Goal: Task Accomplishment & Management: Manage account settings

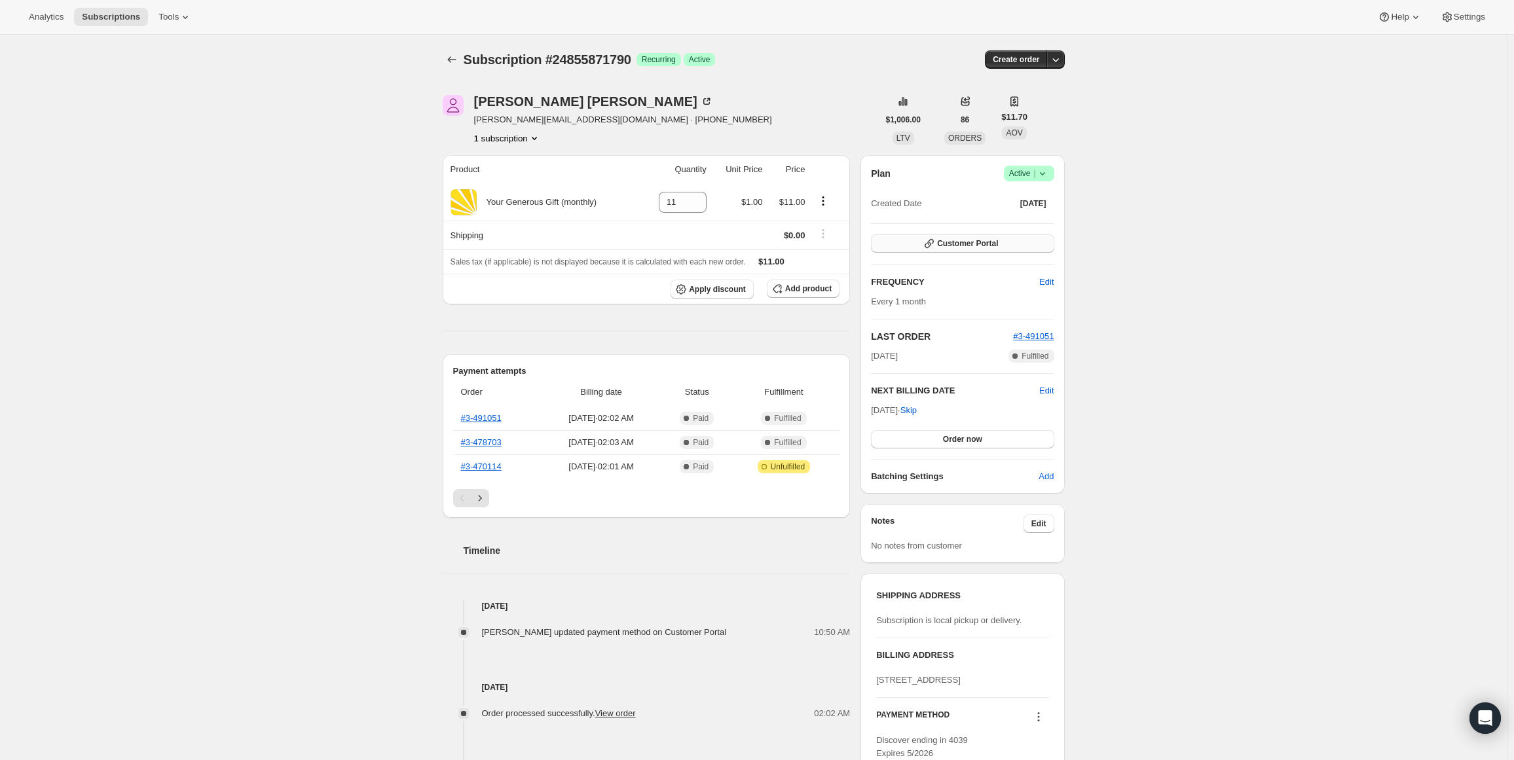
click at [989, 240] on span "Customer Portal" at bounding box center [967, 243] width 61 height 10
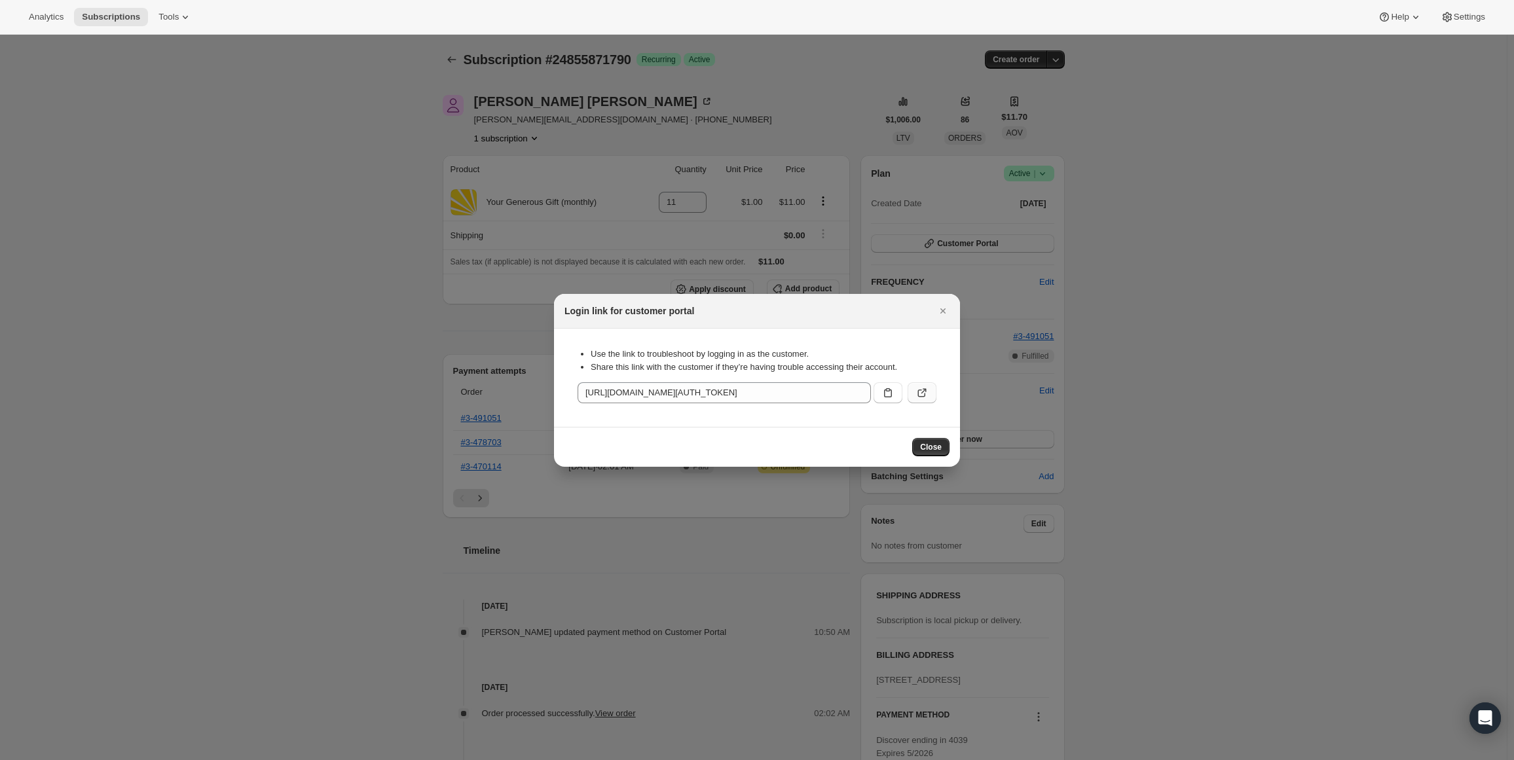
drag, startPoint x: 915, startPoint y: 390, endPoint x: 927, endPoint y: 392, distance: 12.1
click at [927, 392] on icon ":r2p:" at bounding box center [921, 392] width 13 height 13
click at [926, 448] on span "Close" at bounding box center [931, 447] width 22 height 10
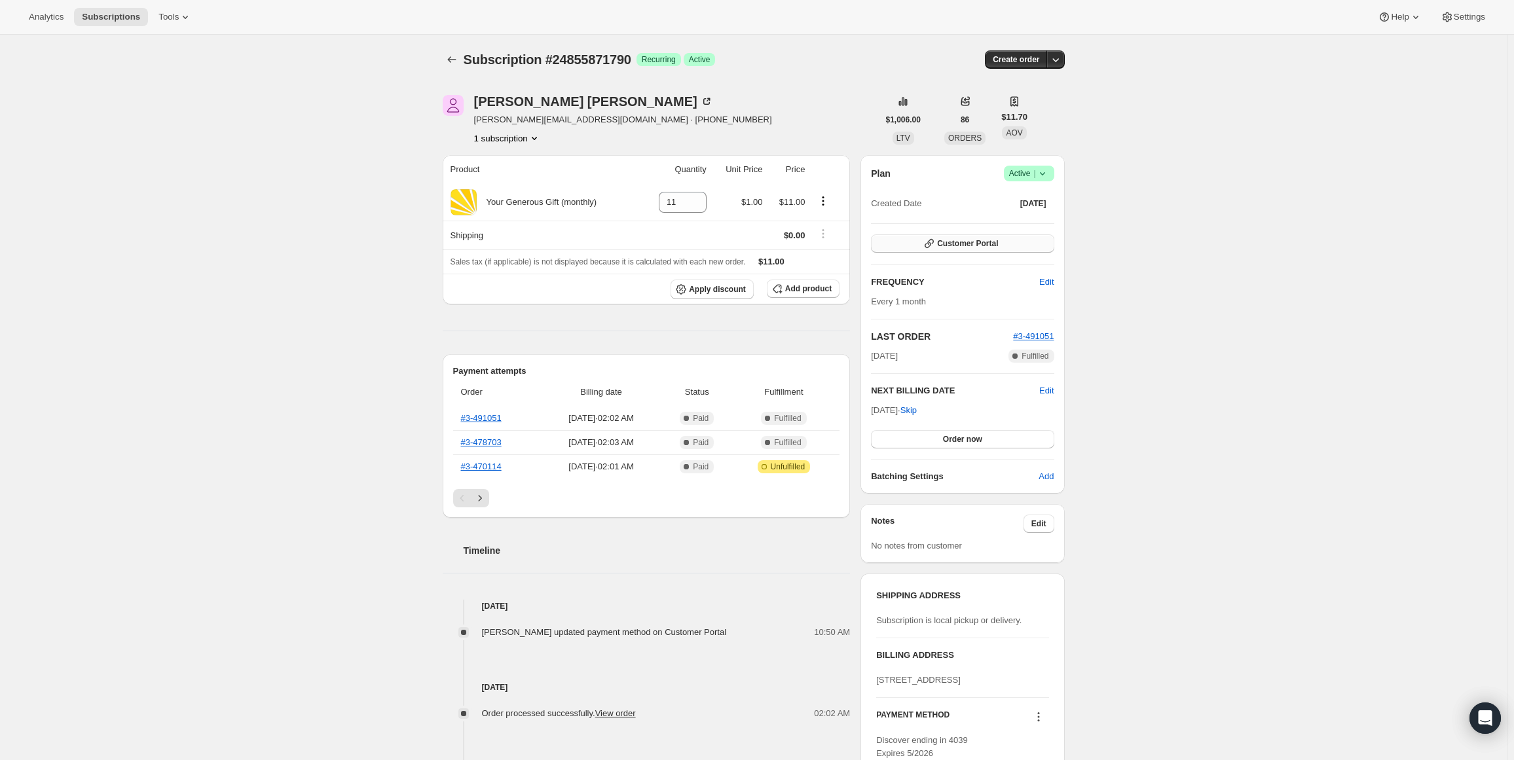
click at [948, 238] on button "Customer Portal" at bounding box center [962, 243] width 183 height 18
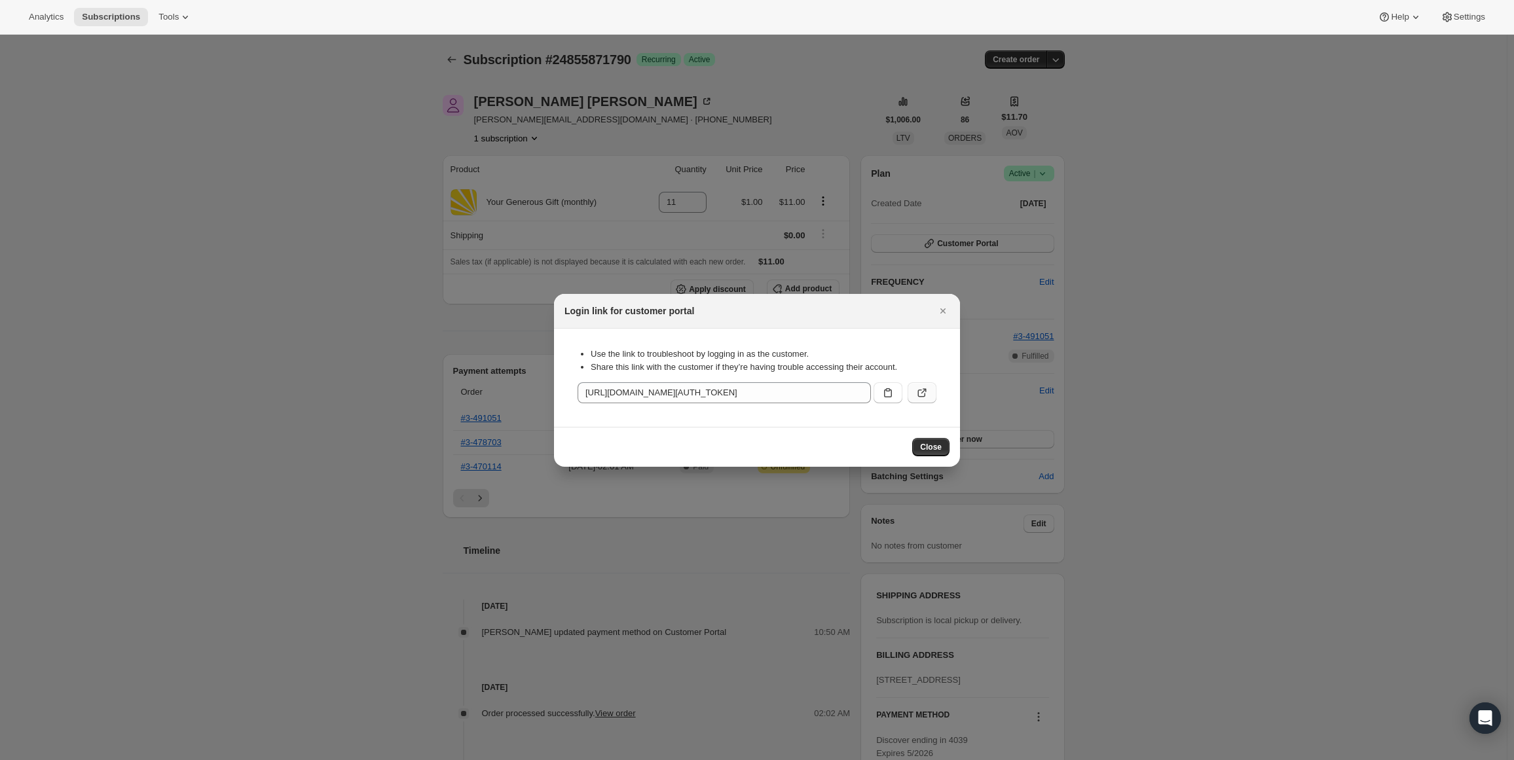
click at [929, 399] on button ":r2p:" at bounding box center [921, 392] width 29 height 21
click at [943, 450] on button "Close" at bounding box center [930, 447] width 37 height 18
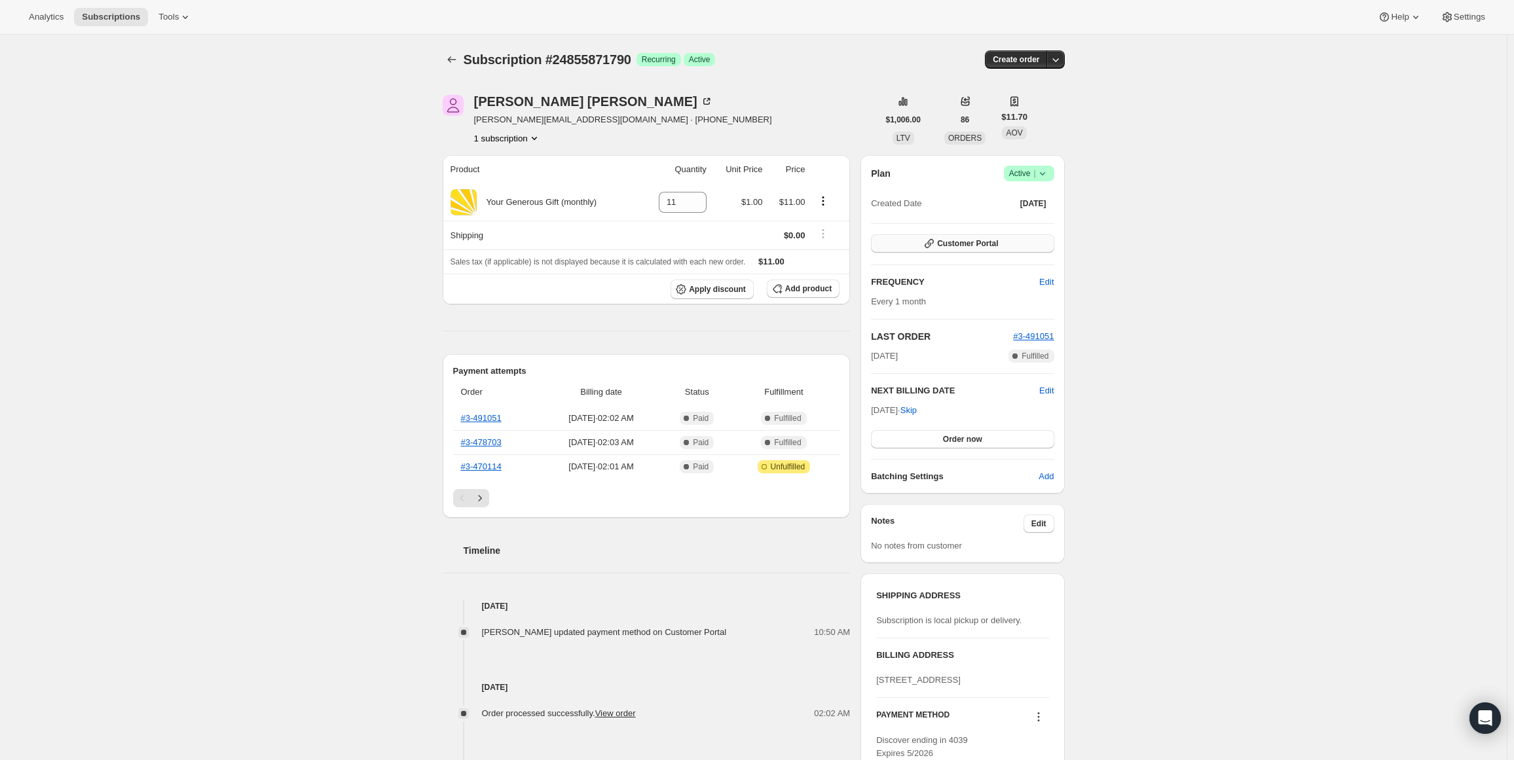
click at [970, 238] on span "Customer Portal" at bounding box center [967, 243] width 61 height 10
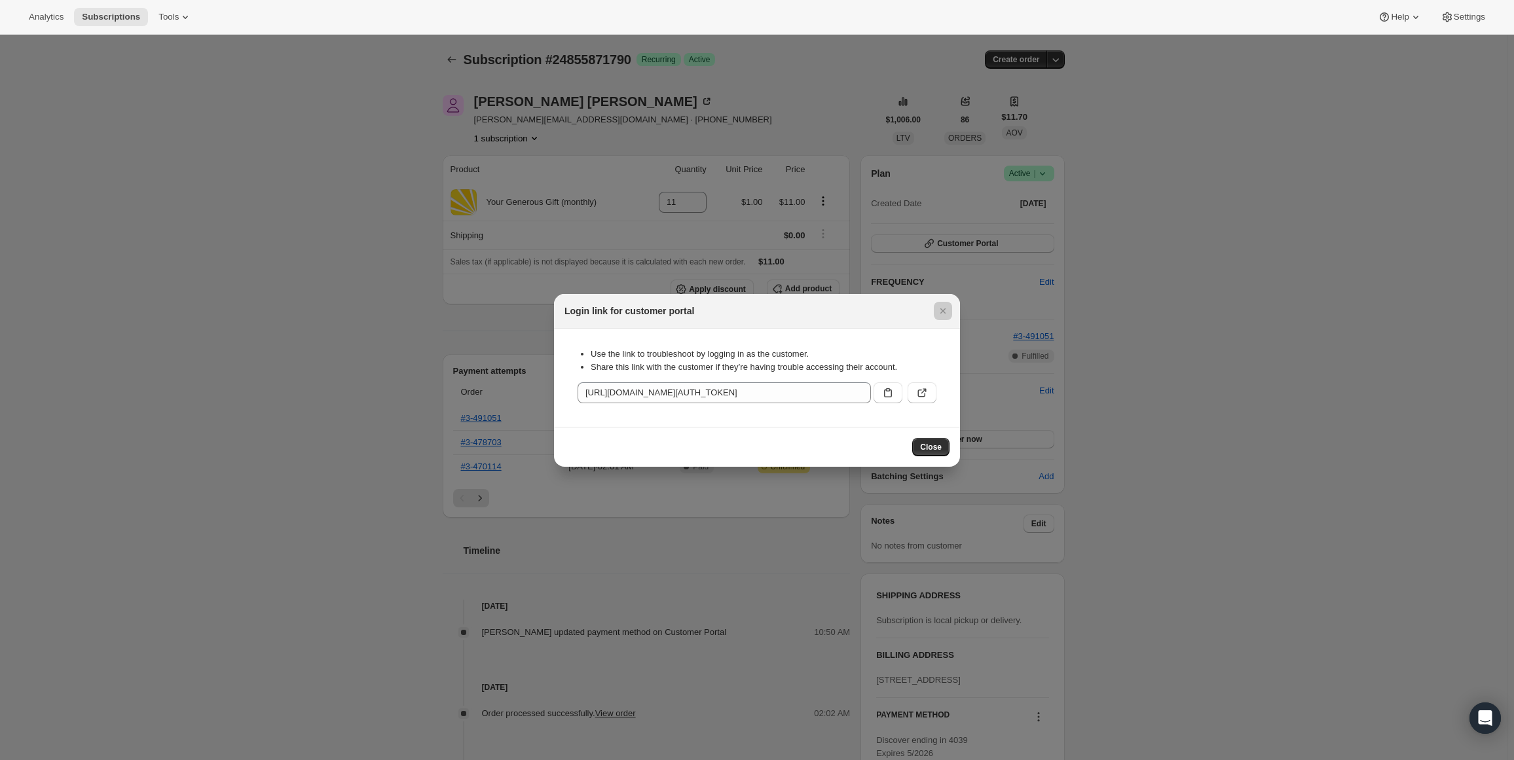
click at [1126, 280] on div at bounding box center [757, 380] width 1514 height 760
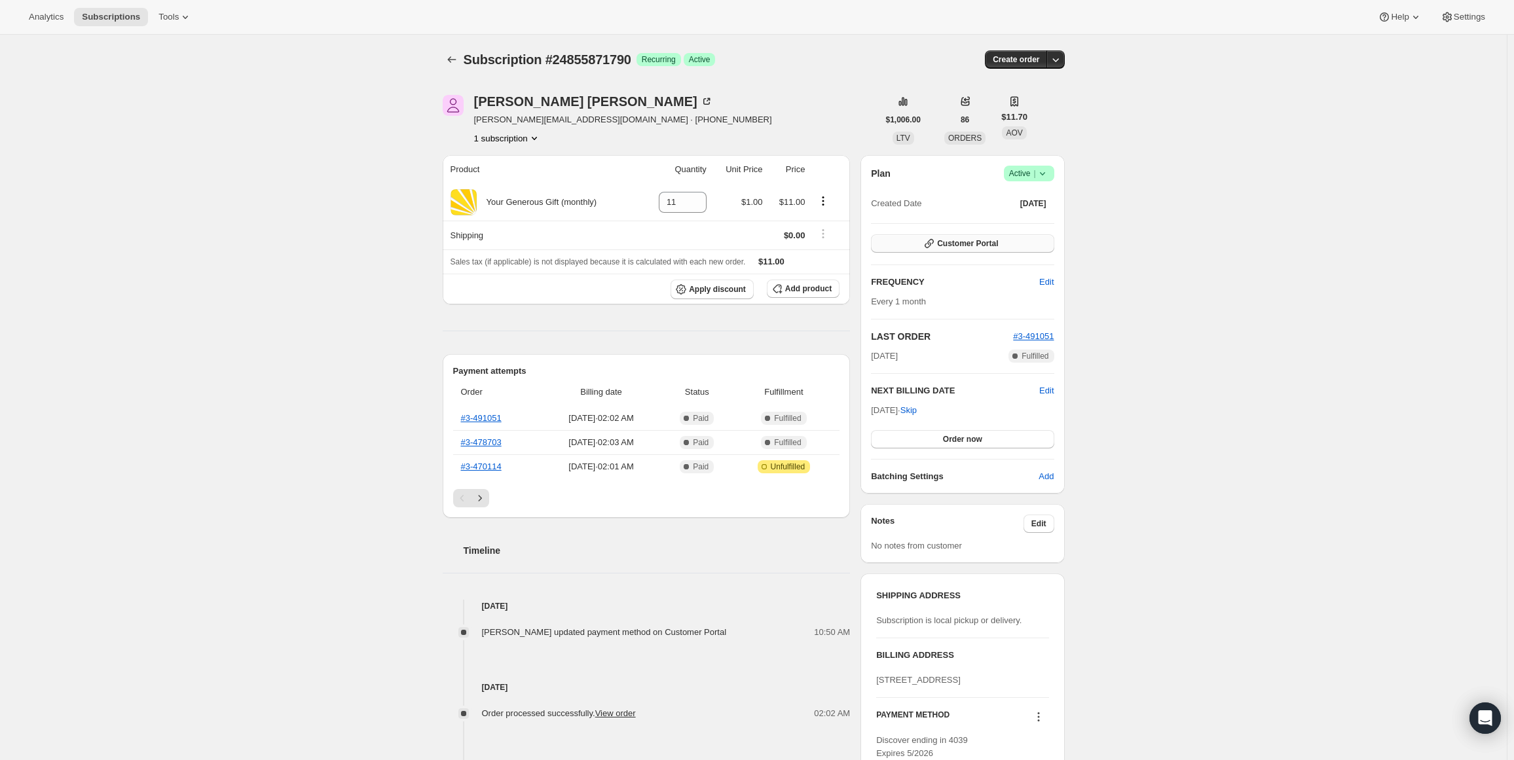
click at [951, 243] on span "Customer Portal" at bounding box center [967, 243] width 61 height 10
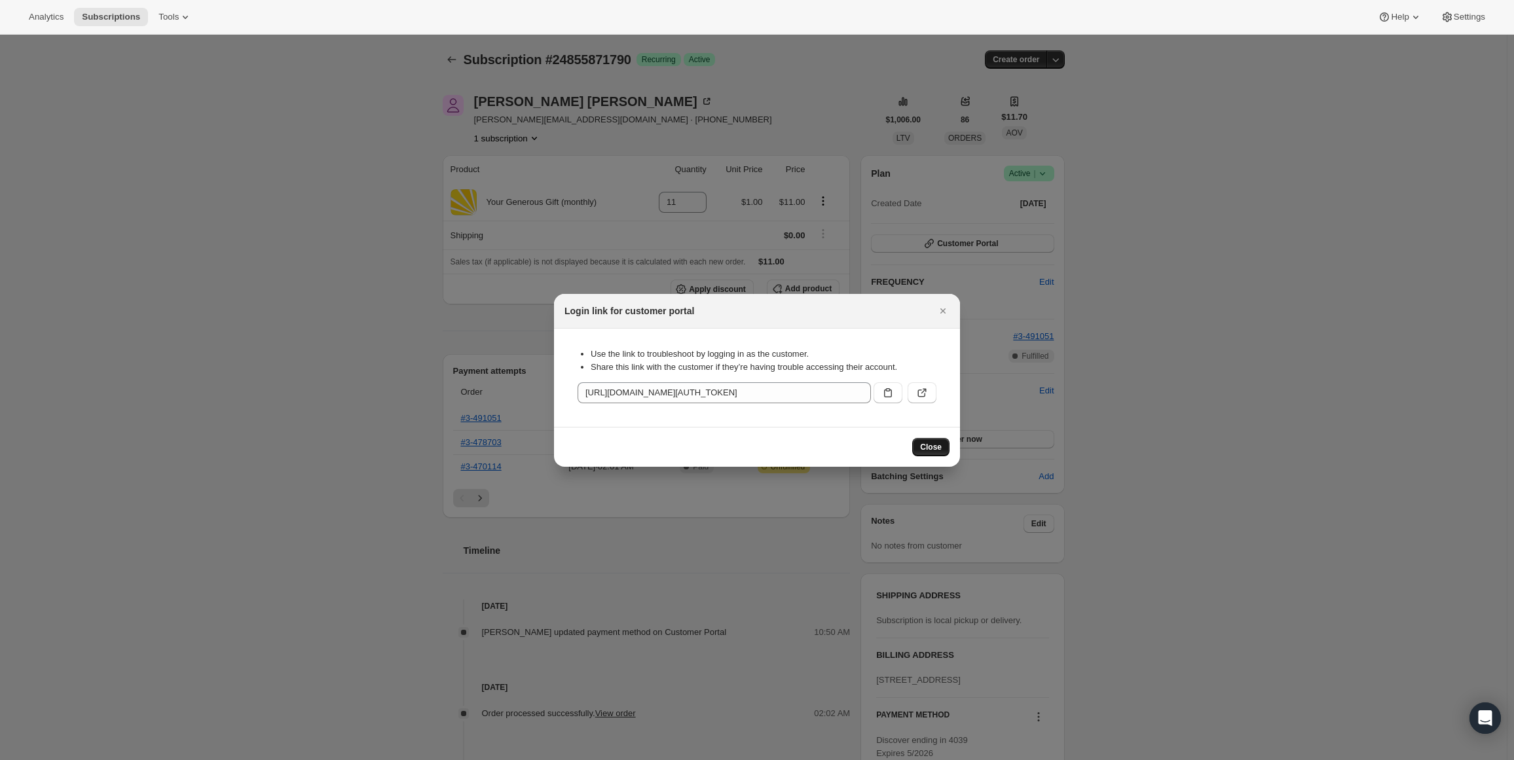
click at [931, 439] on button "Close" at bounding box center [930, 447] width 37 height 18
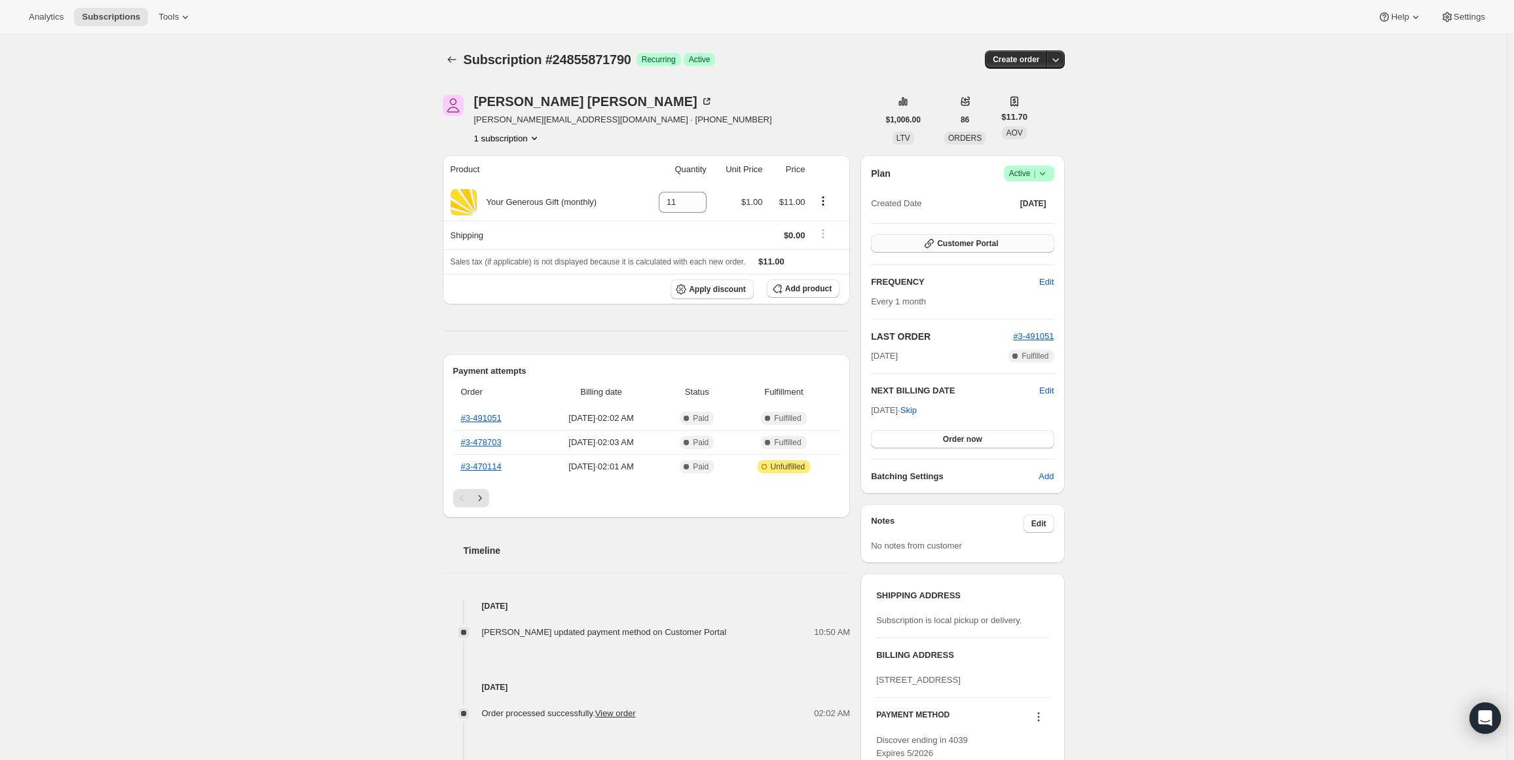
click at [964, 239] on span "Customer Portal" at bounding box center [967, 243] width 61 height 10
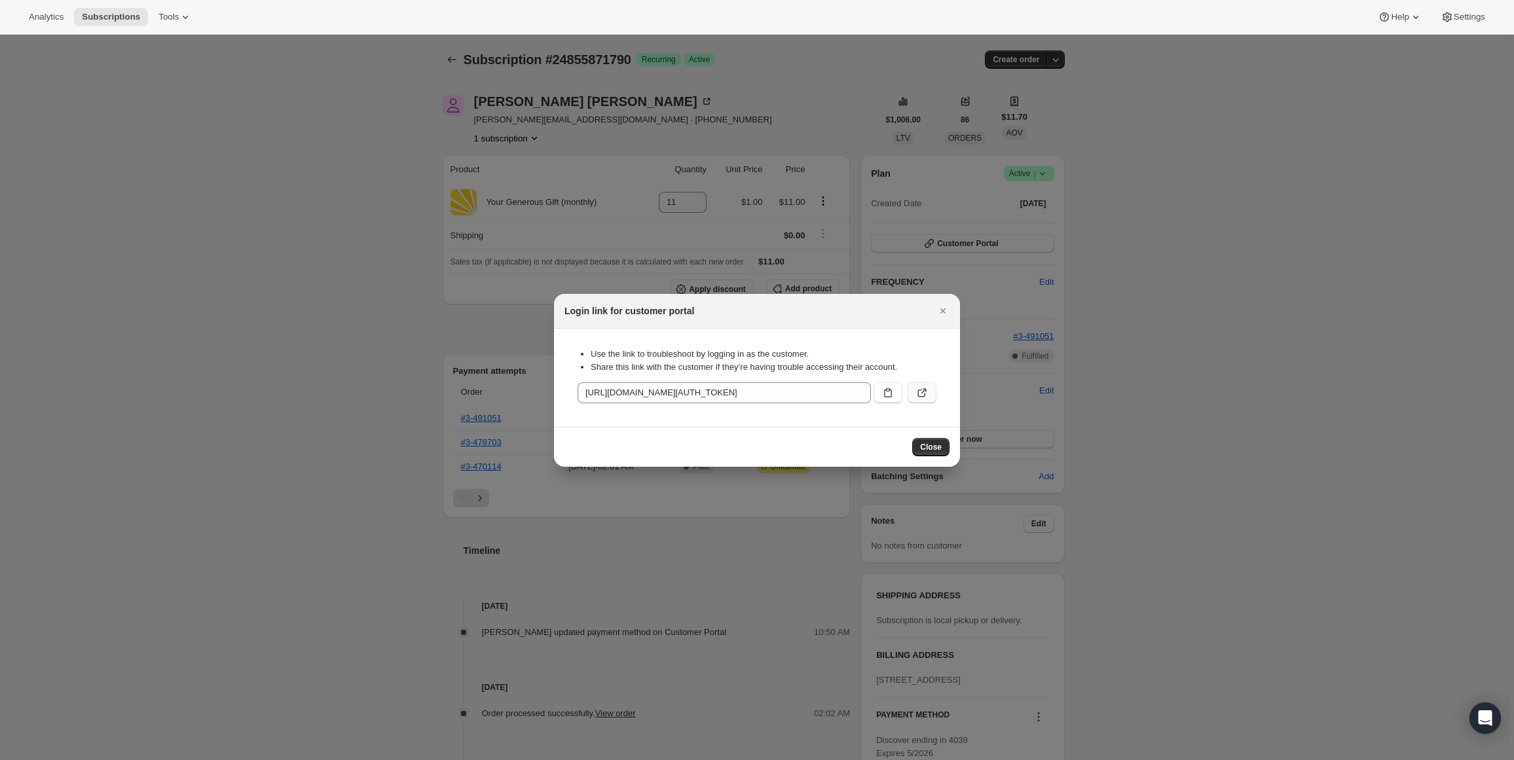
click at [922, 390] on icon ":r2p:" at bounding box center [921, 392] width 13 height 13
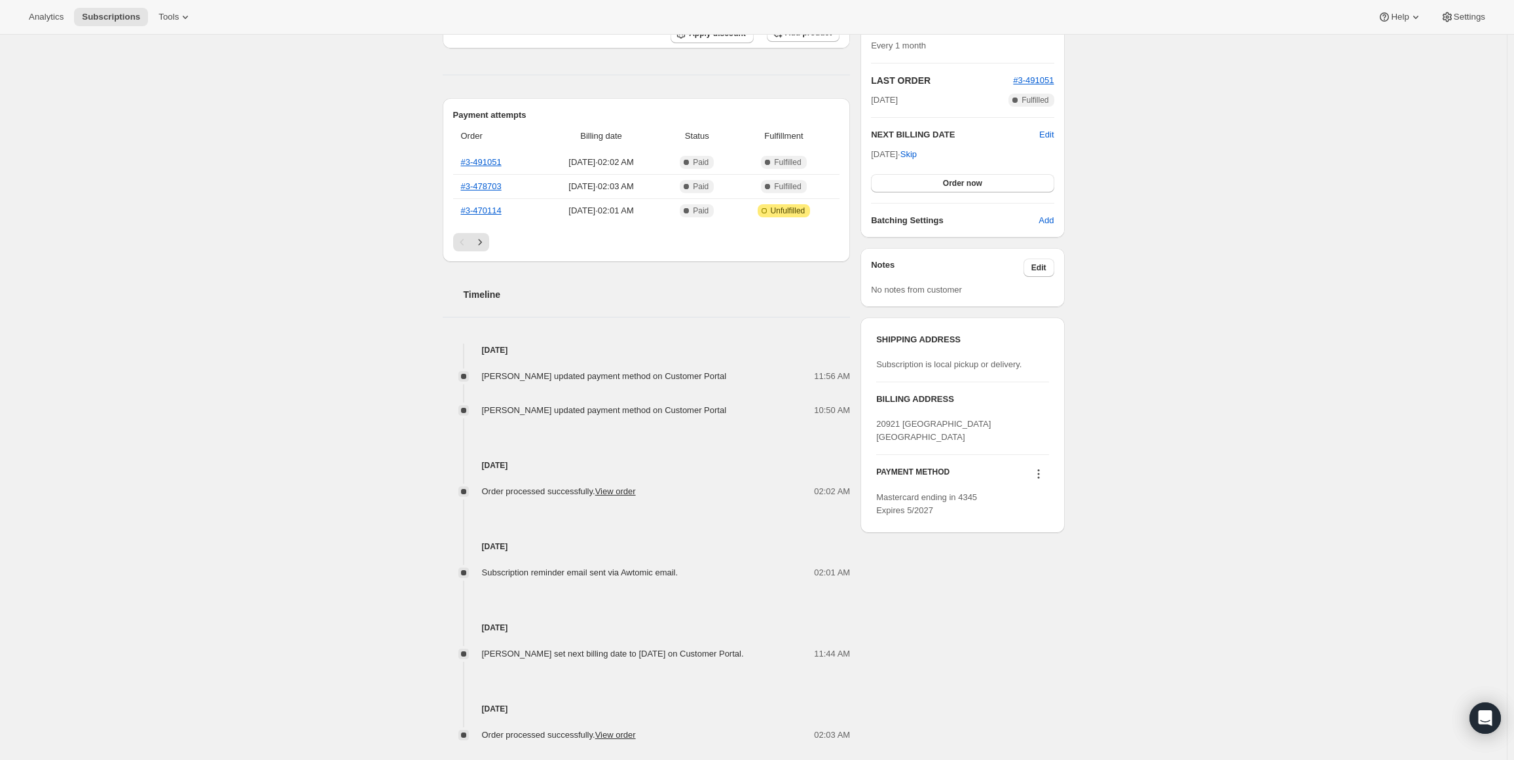
scroll to position [262, 0]
